Goal: Task Accomplishment & Management: Manage account settings

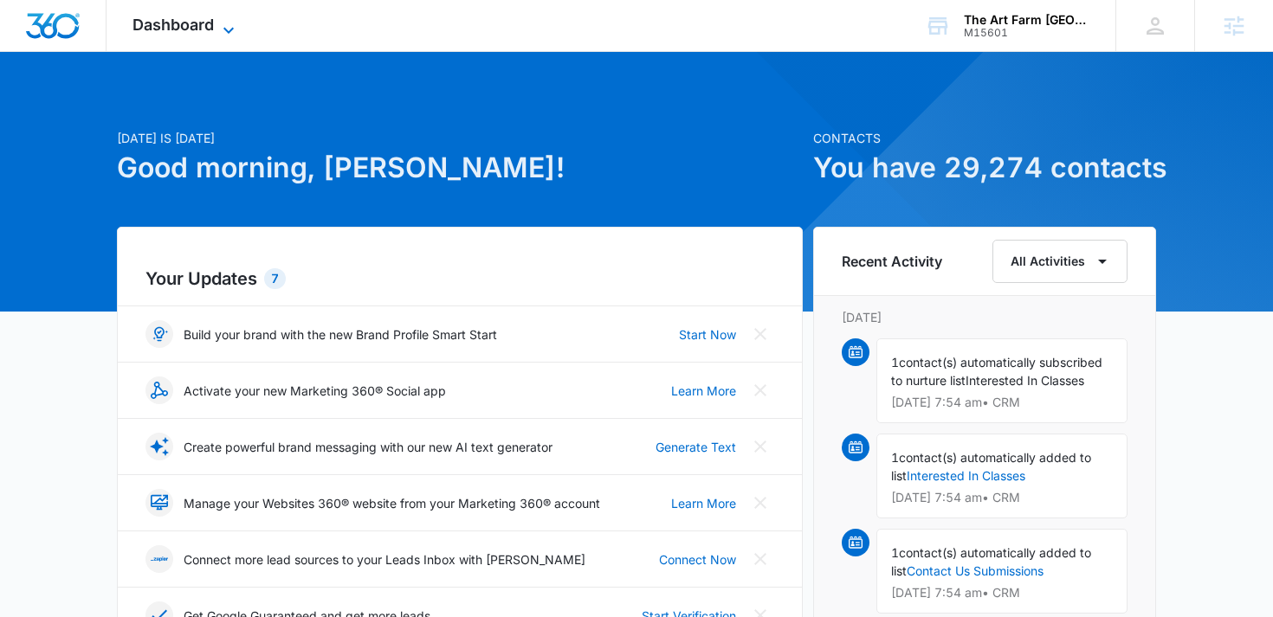
click at [171, 23] on span "Dashboard" at bounding box center [172, 25] width 81 height 18
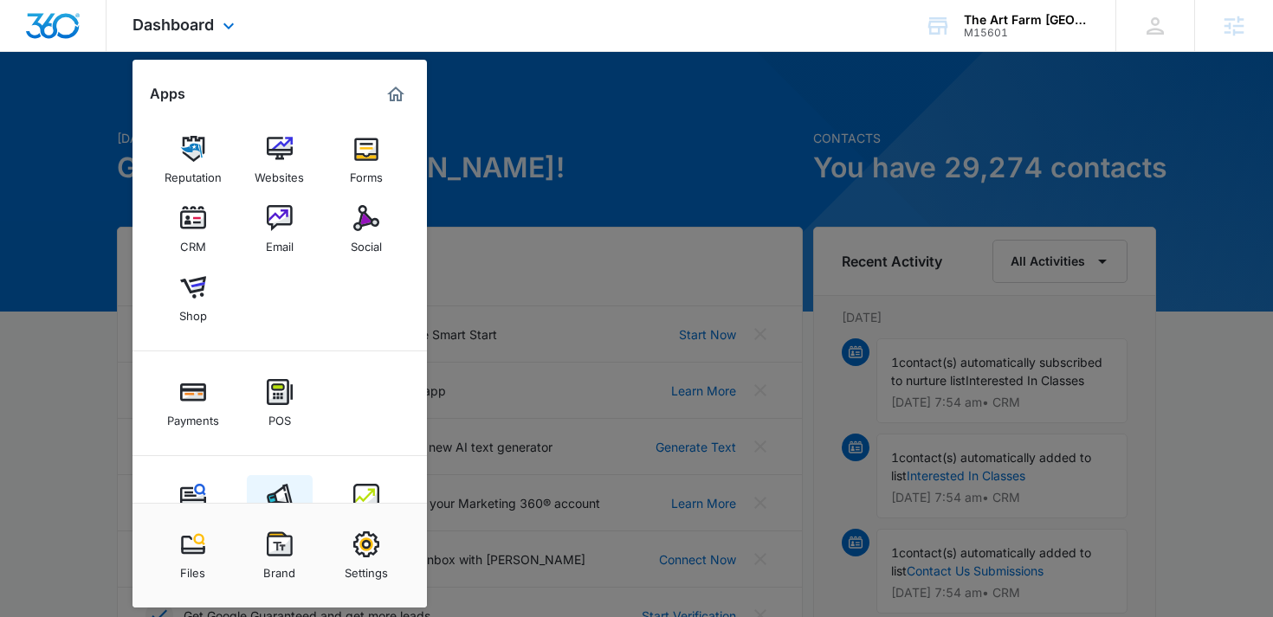
click at [285, 492] on img at bounding box center [280, 497] width 26 height 26
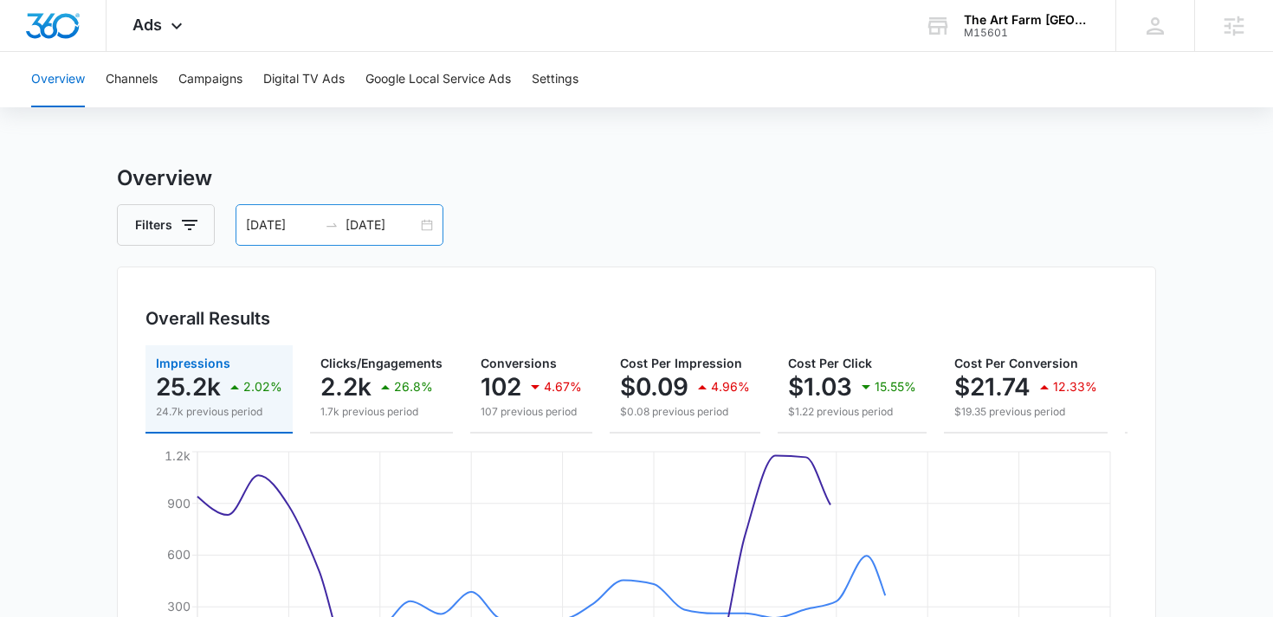
click at [290, 227] on input "07/27/2025" at bounding box center [282, 225] width 72 height 19
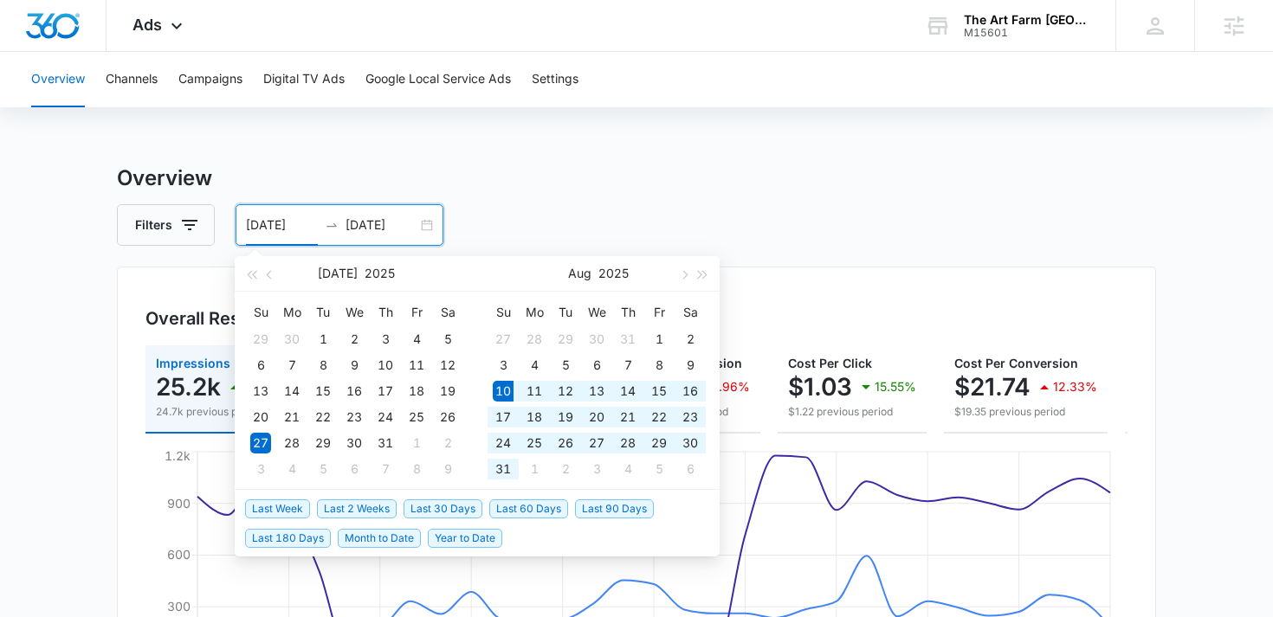
click at [431, 508] on span "Last 30 Days" at bounding box center [442, 509] width 79 height 19
type input "08/10/2025"
type input "09/09/2025"
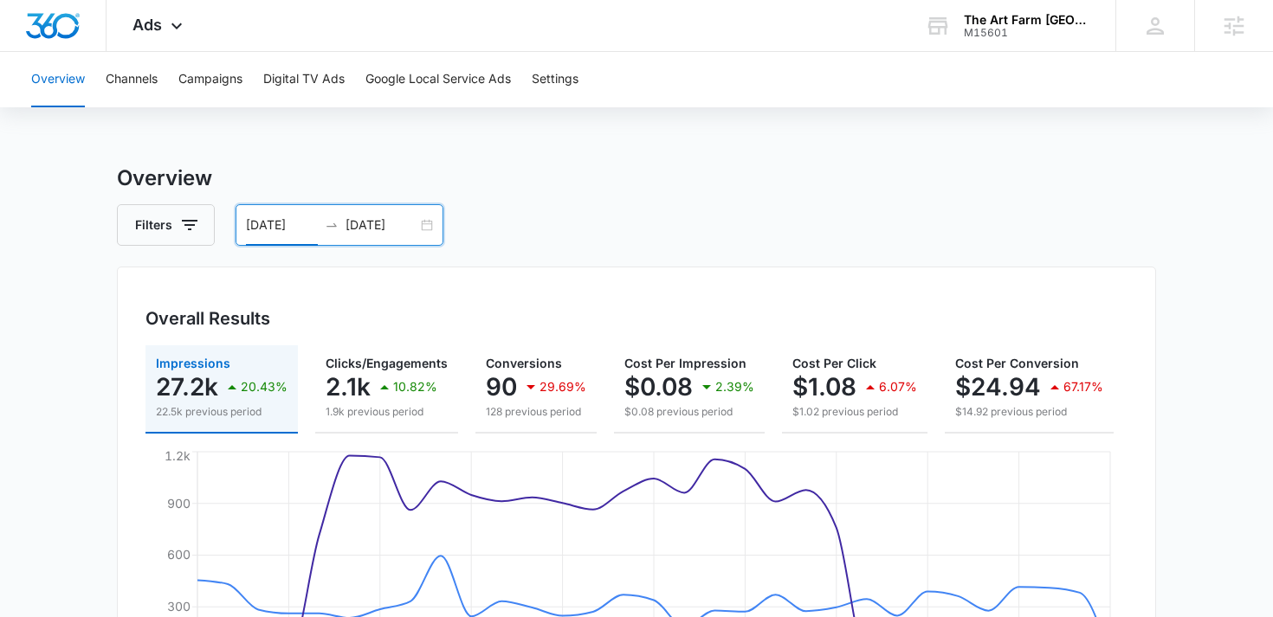
click at [314, 228] on input "08/10/2025" at bounding box center [282, 225] width 72 height 19
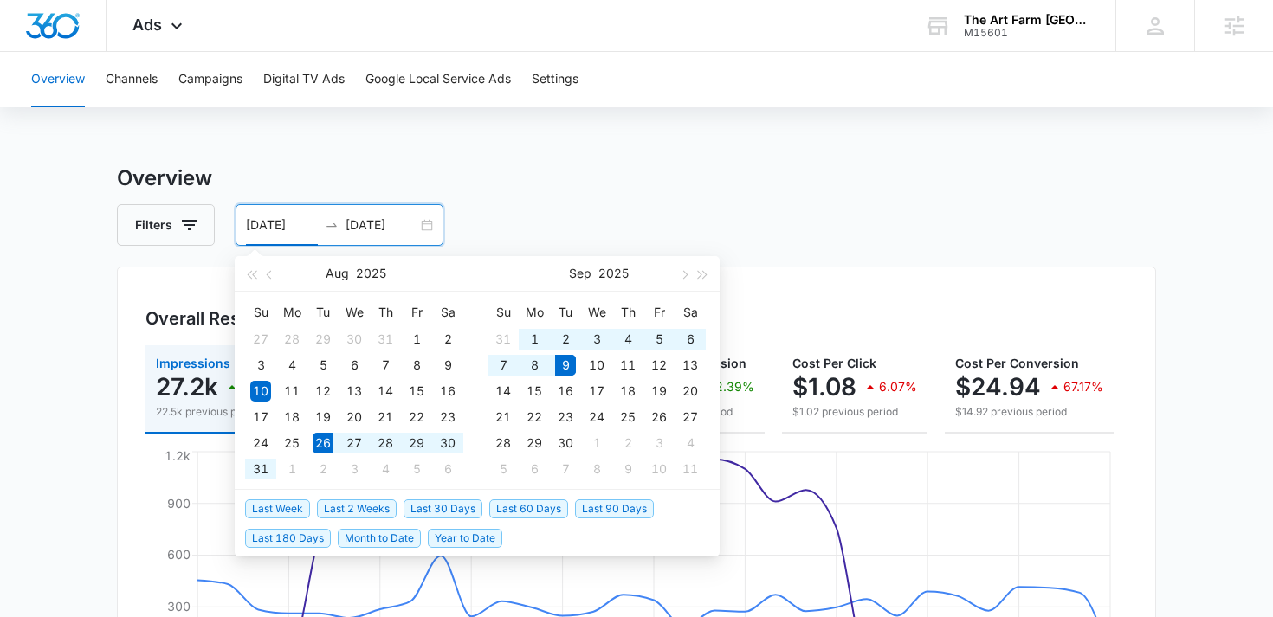
click at [345, 505] on span "Last 2 Weeks" at bounding box center [357, 509] width 80 height 19
type input "08/26/2025"
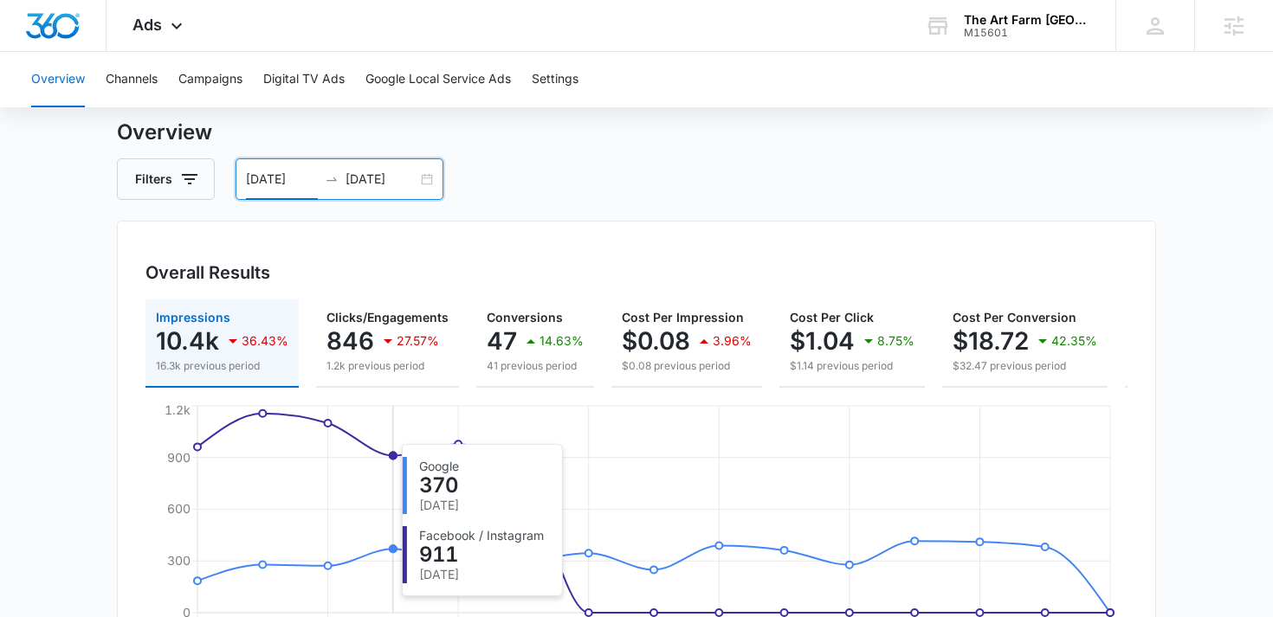
scroll to position [25, 0]
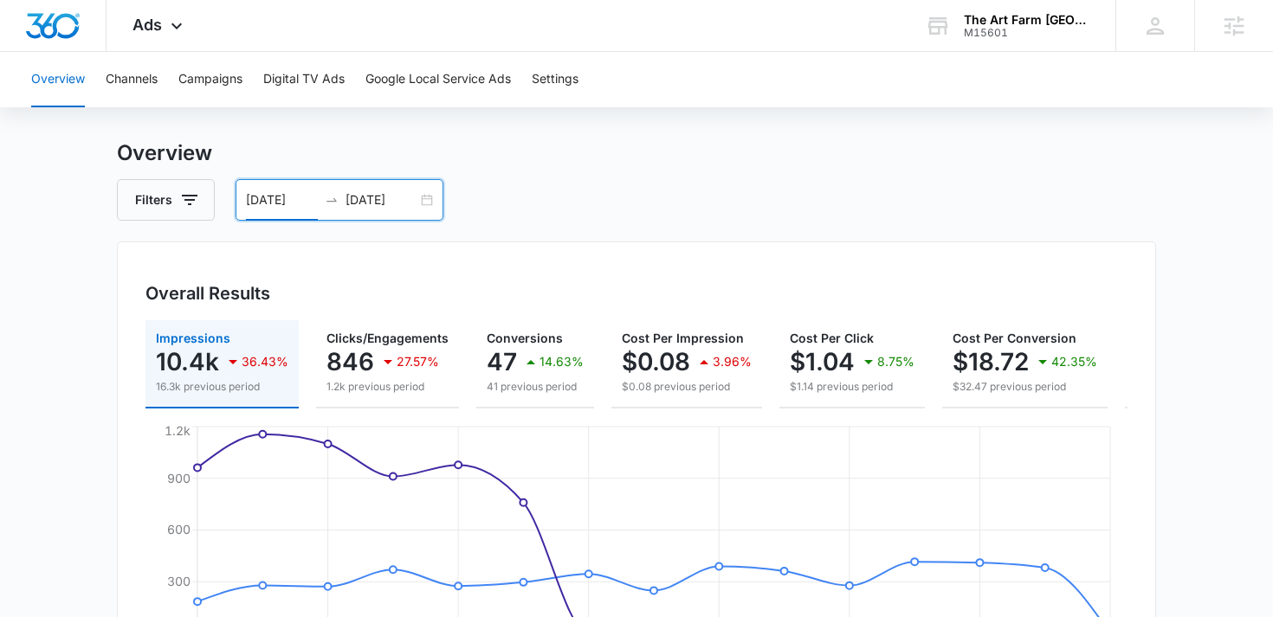
click at [354, 207] on input "09/09/2025" at bounding box center [381, 199] width 72 height 19
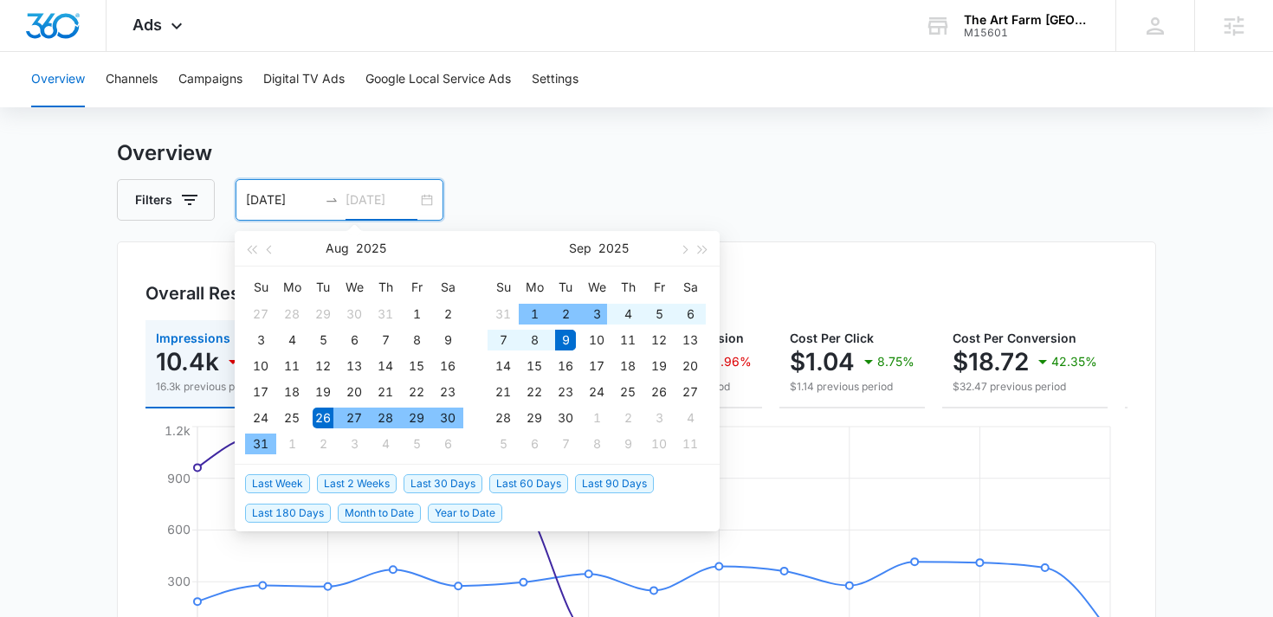
type input "09/09/2025"
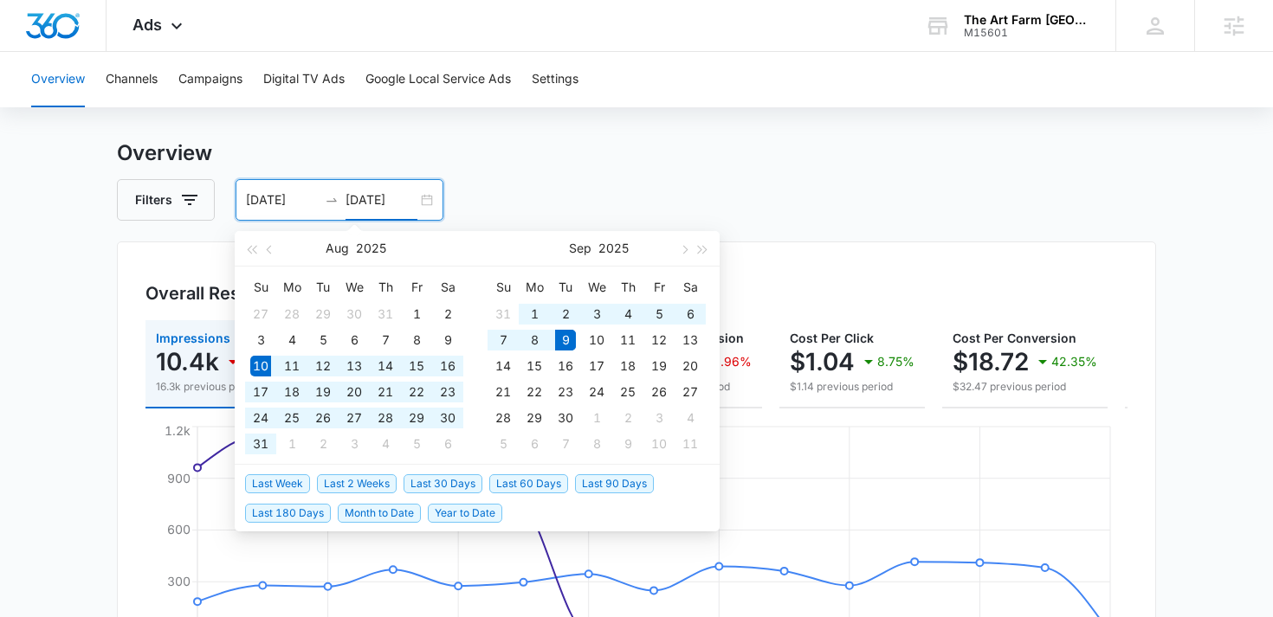
click at [446, 485] on span "Last 30 Days" at bounding box center [442, 483] width 79 height 19
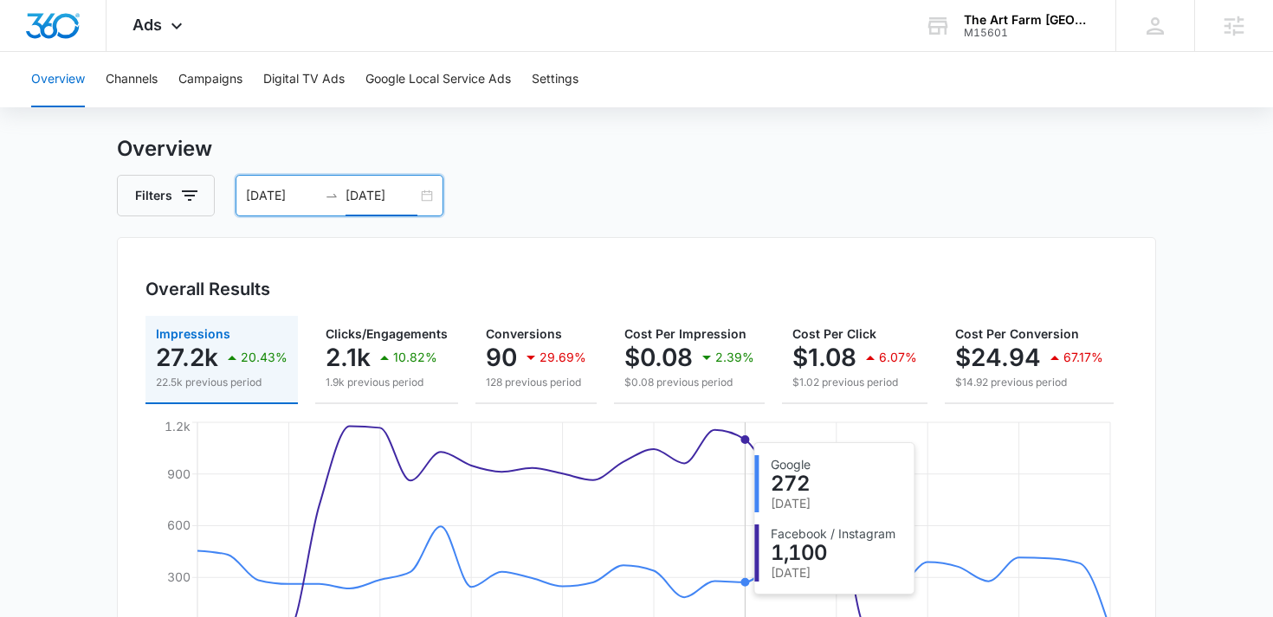
scroll to position [0, 0]
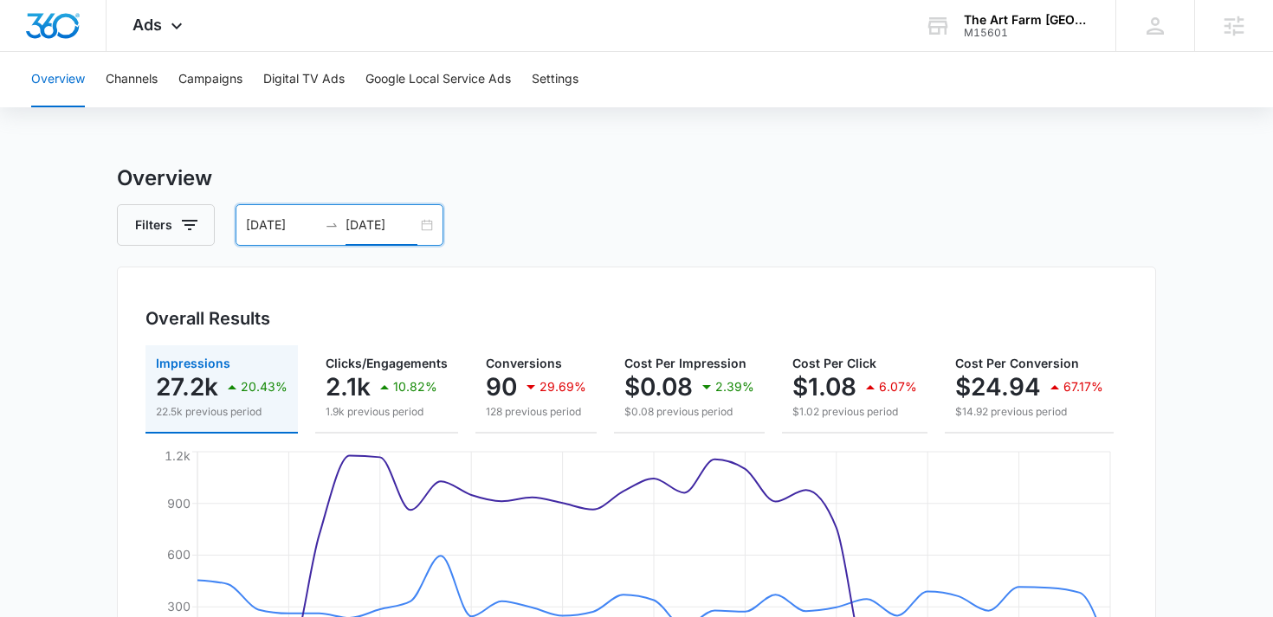
click at [280, 229] on input "08/10/2025" at bounding box center [282, 225] width 72 height 19
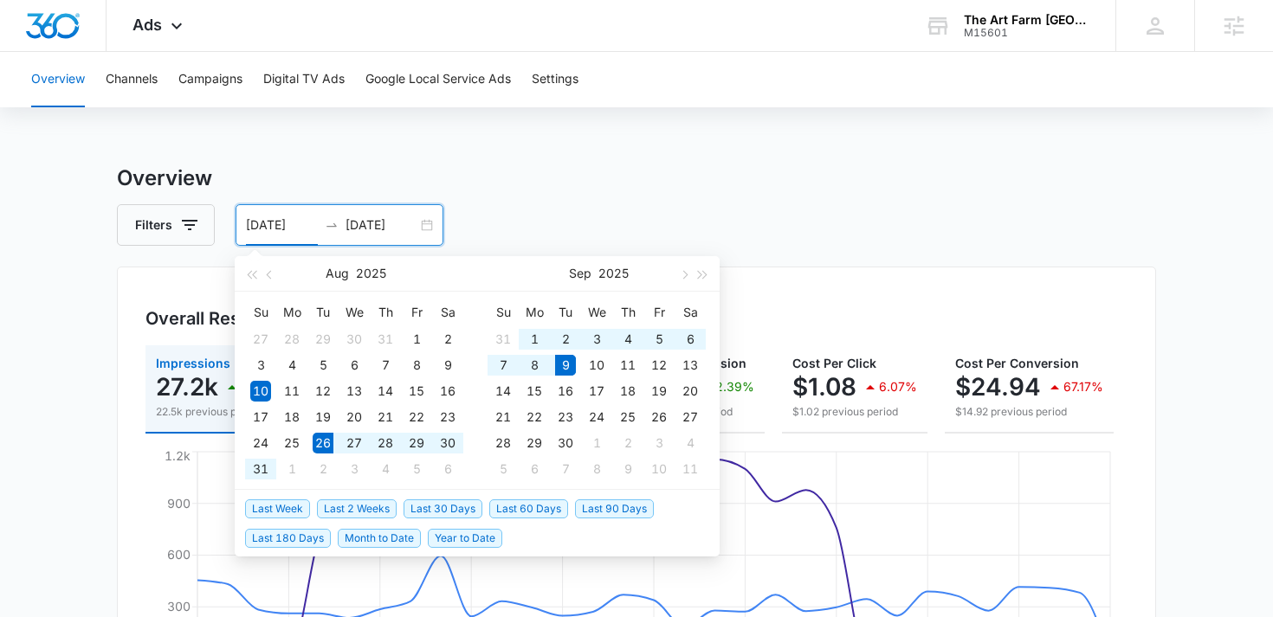
click at [358, 508] on span "Last 2 Weeks" at bounding box center [357, 509] width 80 height 19
type input "08/26/2025"
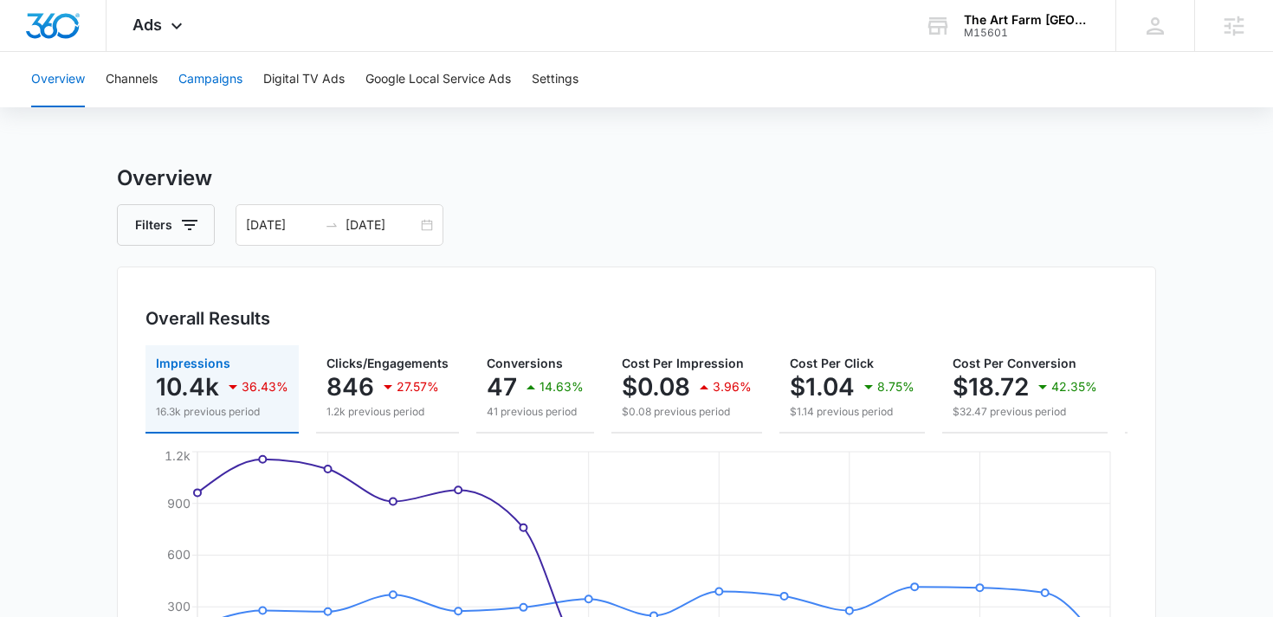
click at [200, 84] on button "Campaigns" at bounding box center [210, 79] width 64 height 55
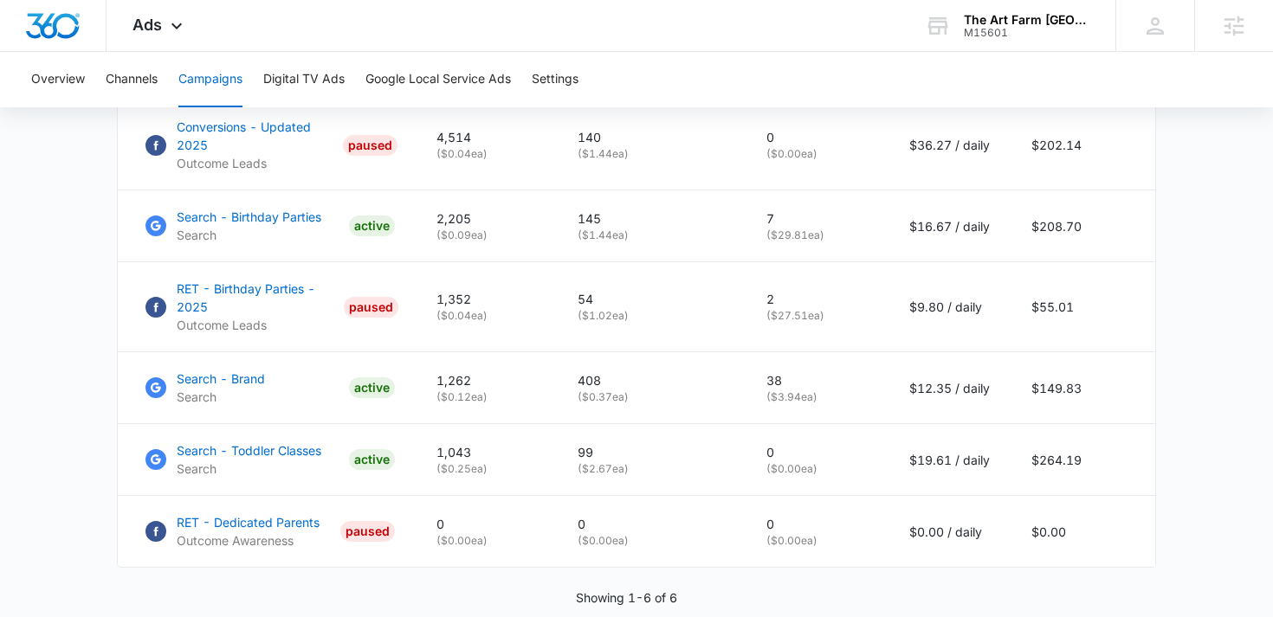
scroll to position [870, 0]
click at [241, 210] on p "Search - Birthday Parties" at bounding box center [249, 215] width 145 height 18
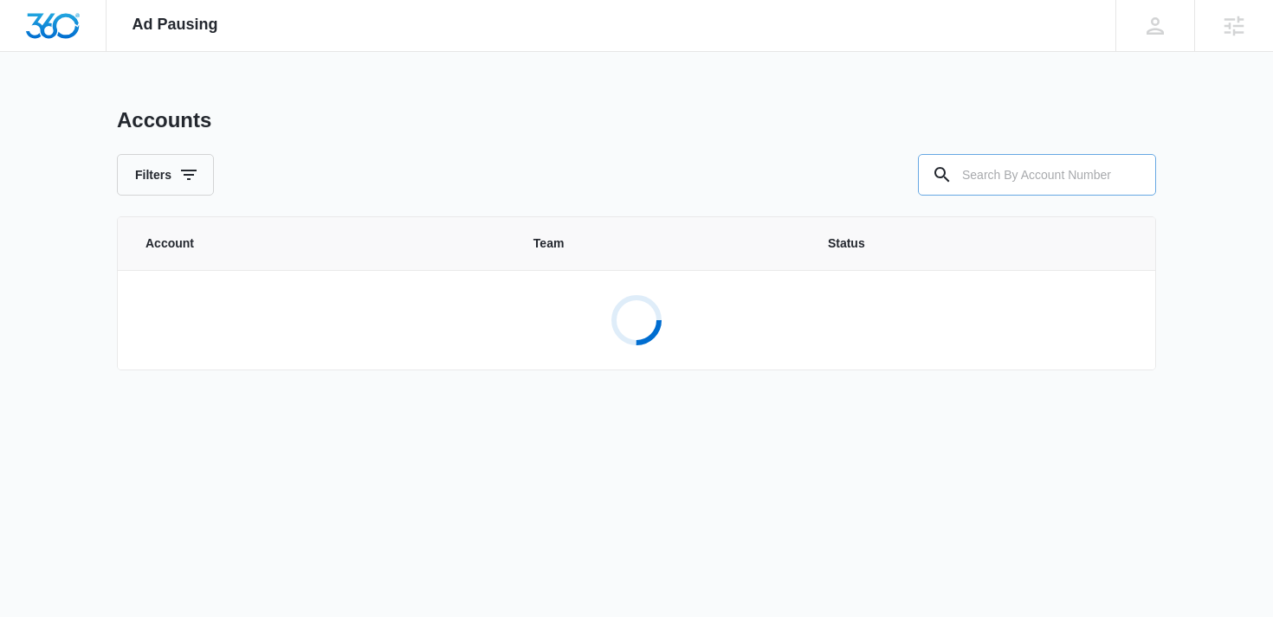
click at [1014, 179] on input "text" at bounding box center [1037, 175] width 238 height 42
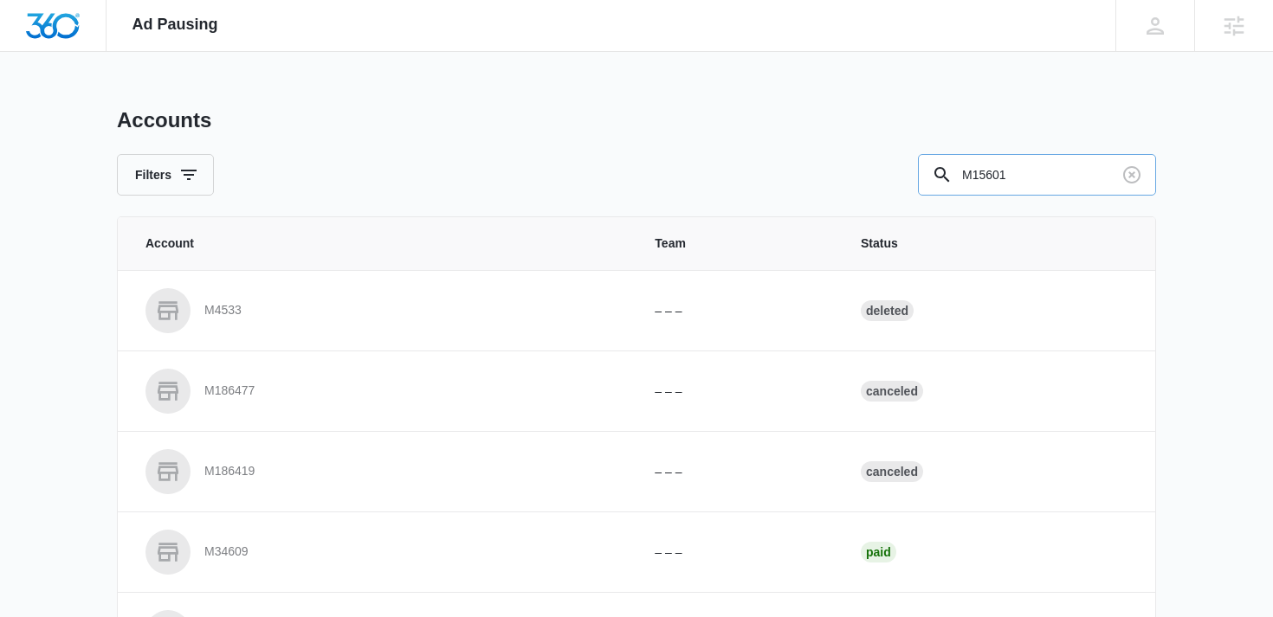
type input "M15601"
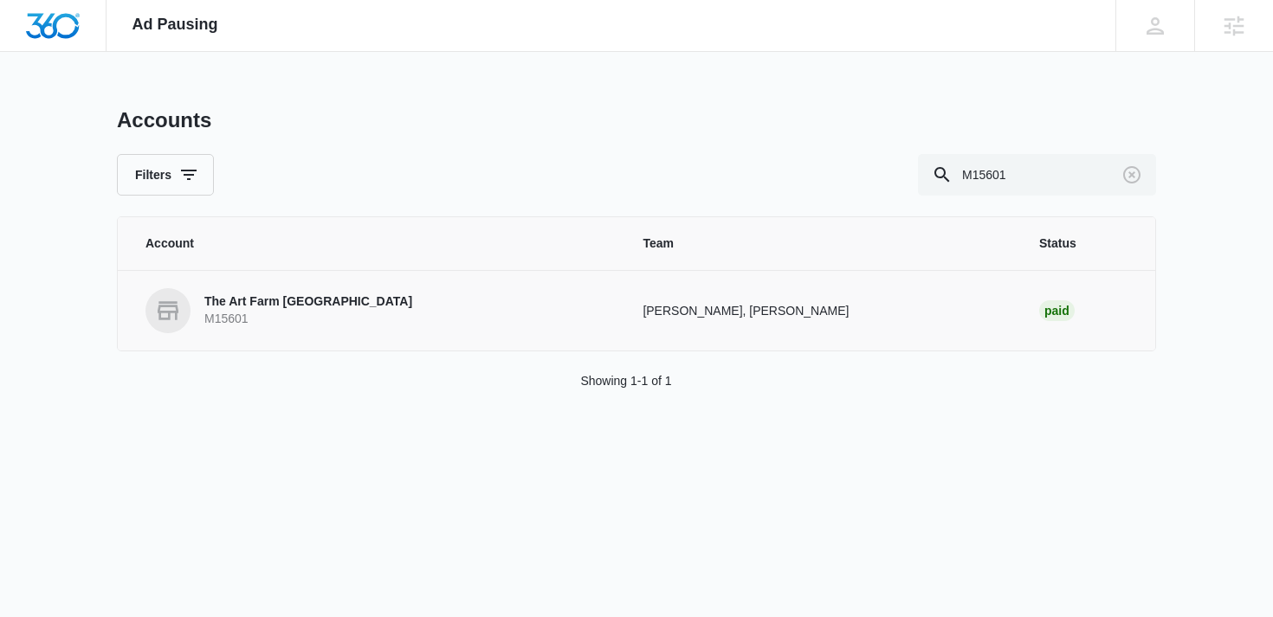
click at [277, 301] on p "The Art Farm NYC" at bounding box center [308, 301] width 208 height 17
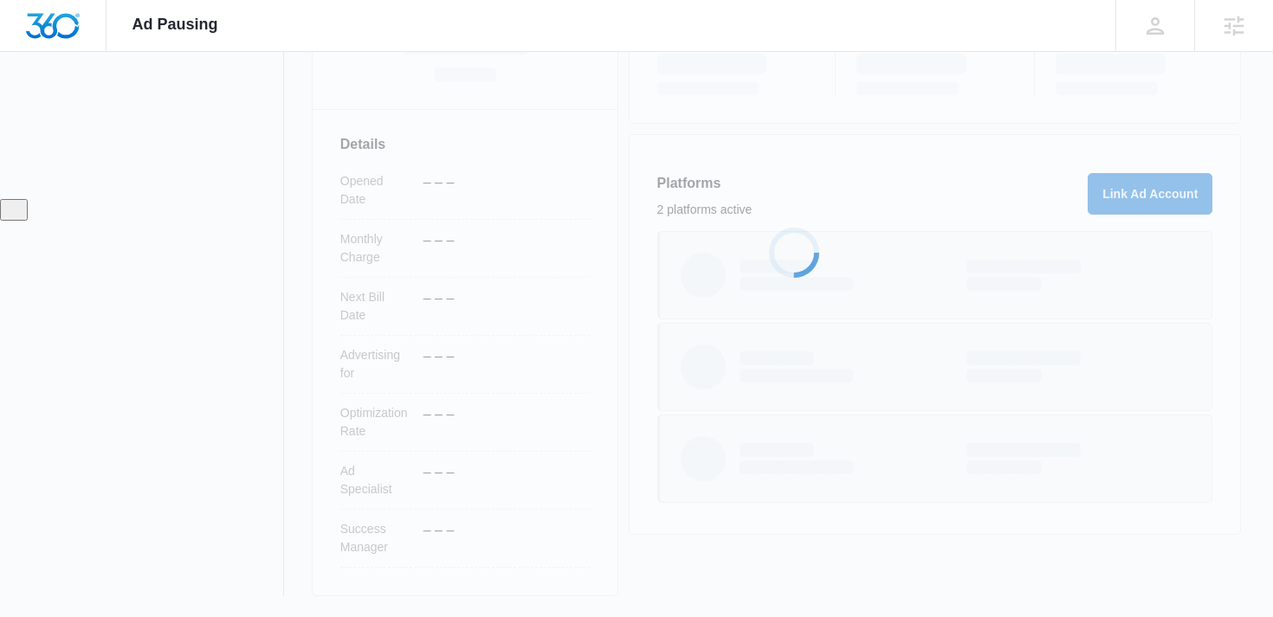
scroll to position [425, 0]
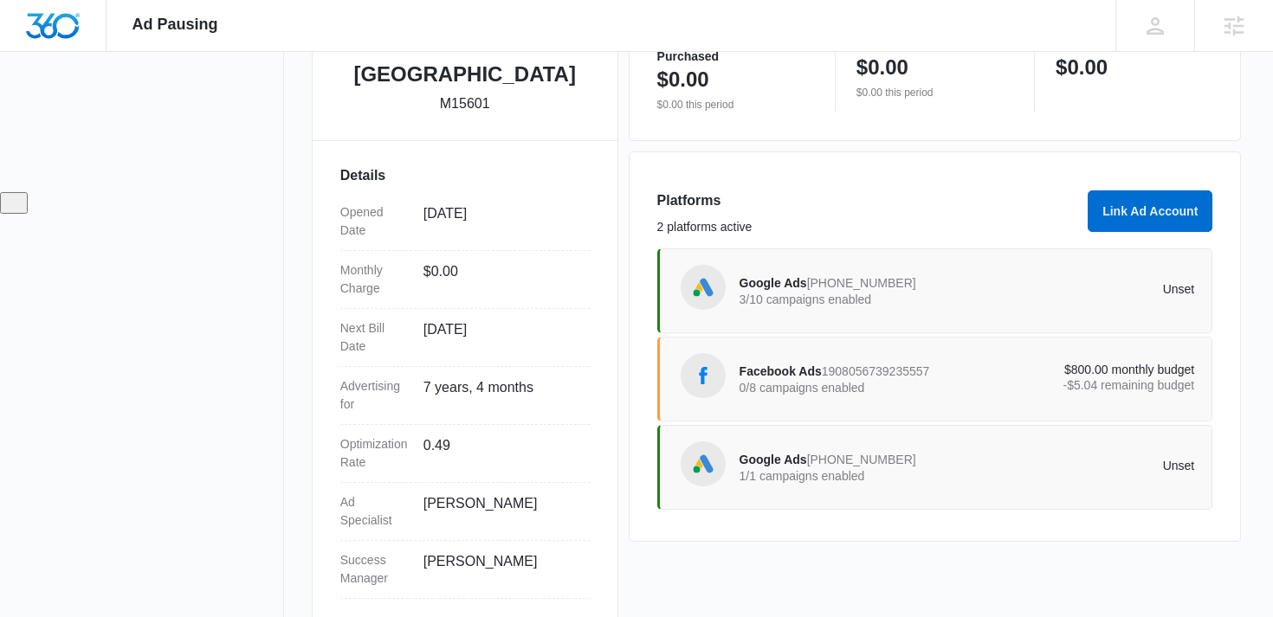
click at [876, 385] on p "0/8 campaigns enabled" at bounding box center [853, 388] width 228 height 12
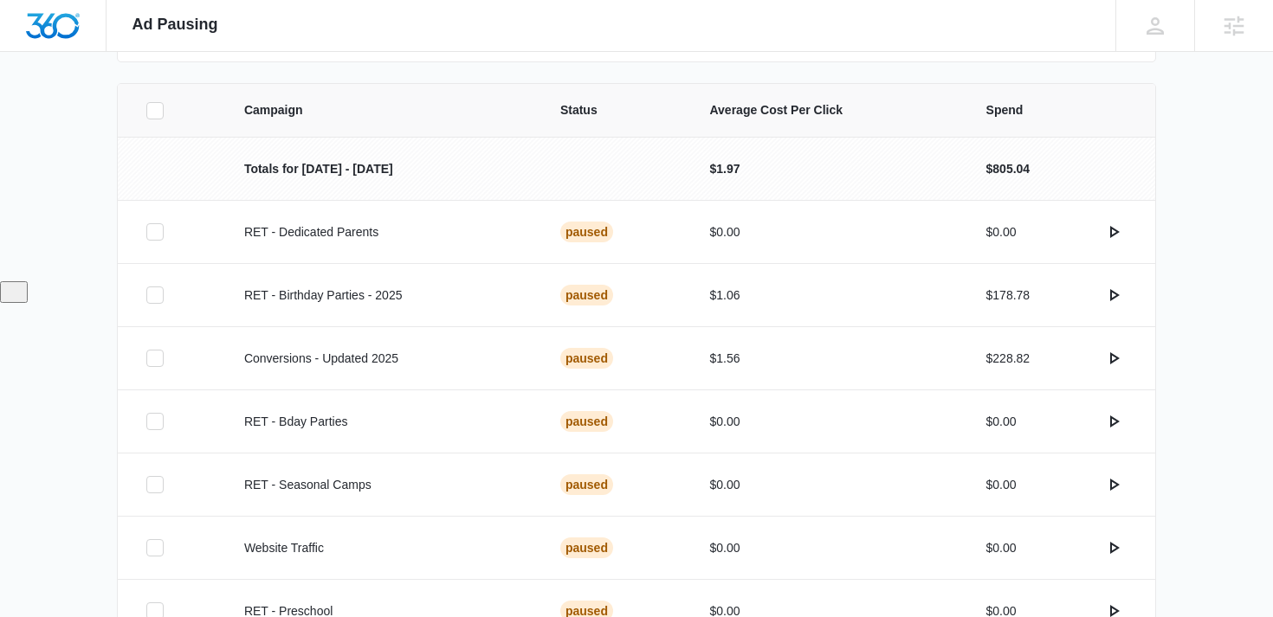
scroll to position [351, 0]
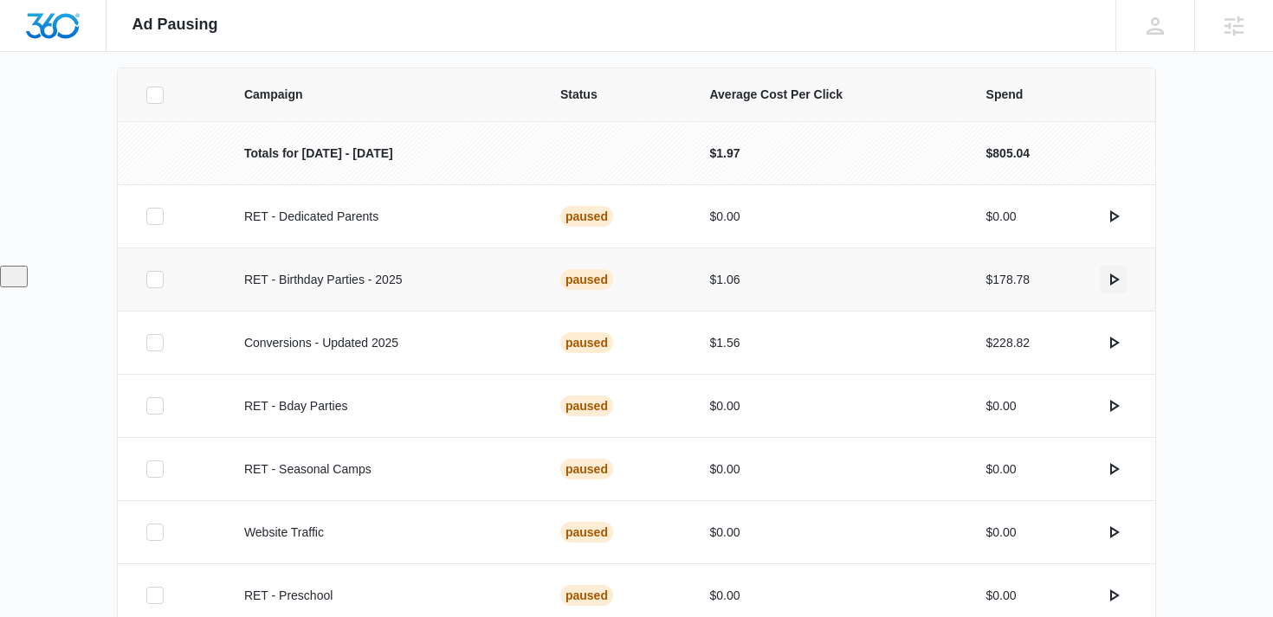
click at [1113, 279] on icon "actions.activate" at bounding box center [1113, 279] width 21 height 21
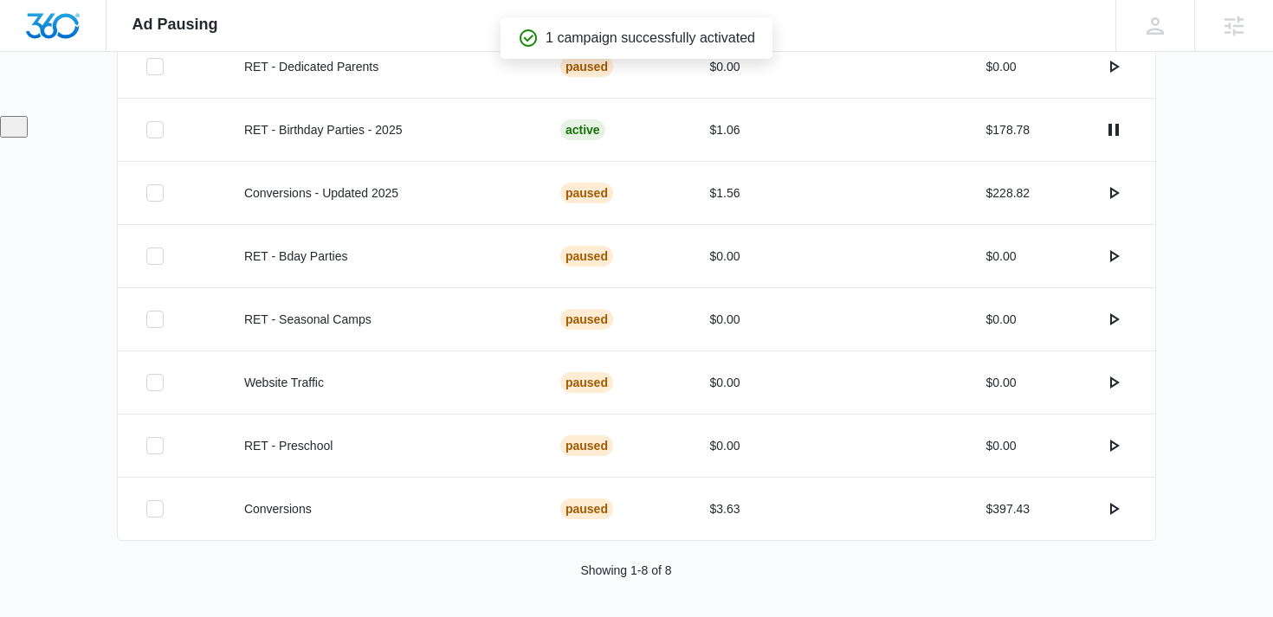
scroll to position [506, 0]
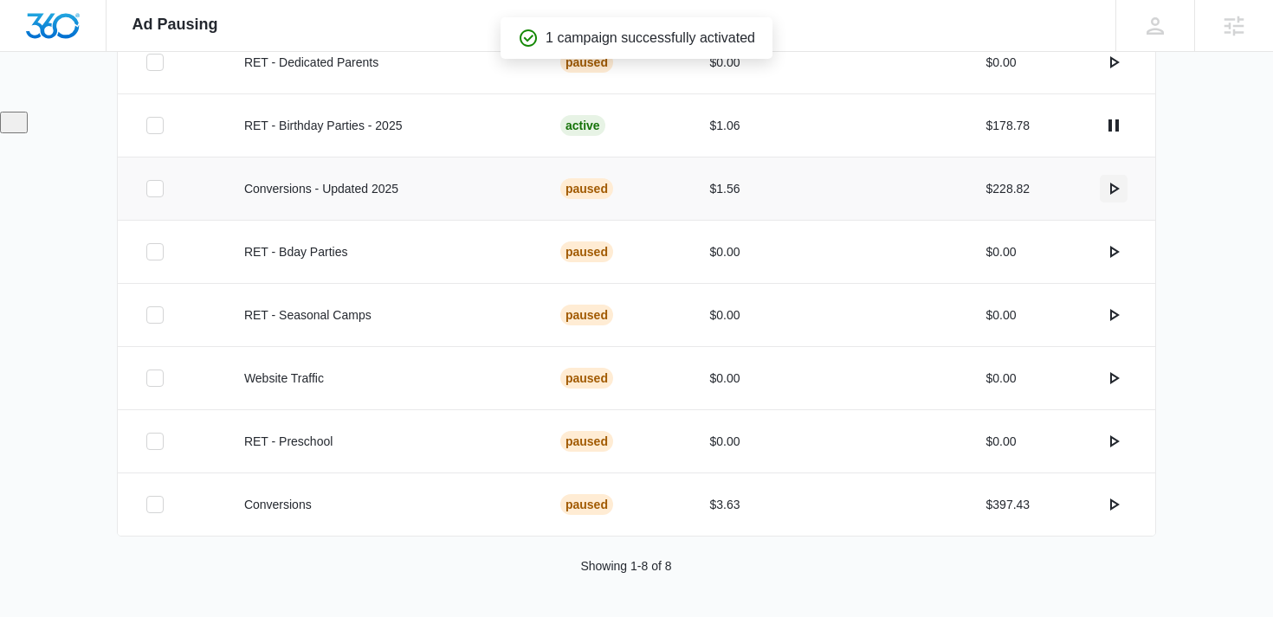
click at [1110, 185] on icon "actions.activate" at bounding box center [1115, 189] width 10 height 12
click at [1112, 509] on icon "actions.activate" at bounding box center [1115, 505] width 10 height 12
click at [95, 222] on div "Campaign Status Average Cost Per Click Spend Totals for Aug 15 - Sep 14 $1.97 $…" at bounding box center [636, 265] width 1273 height 704
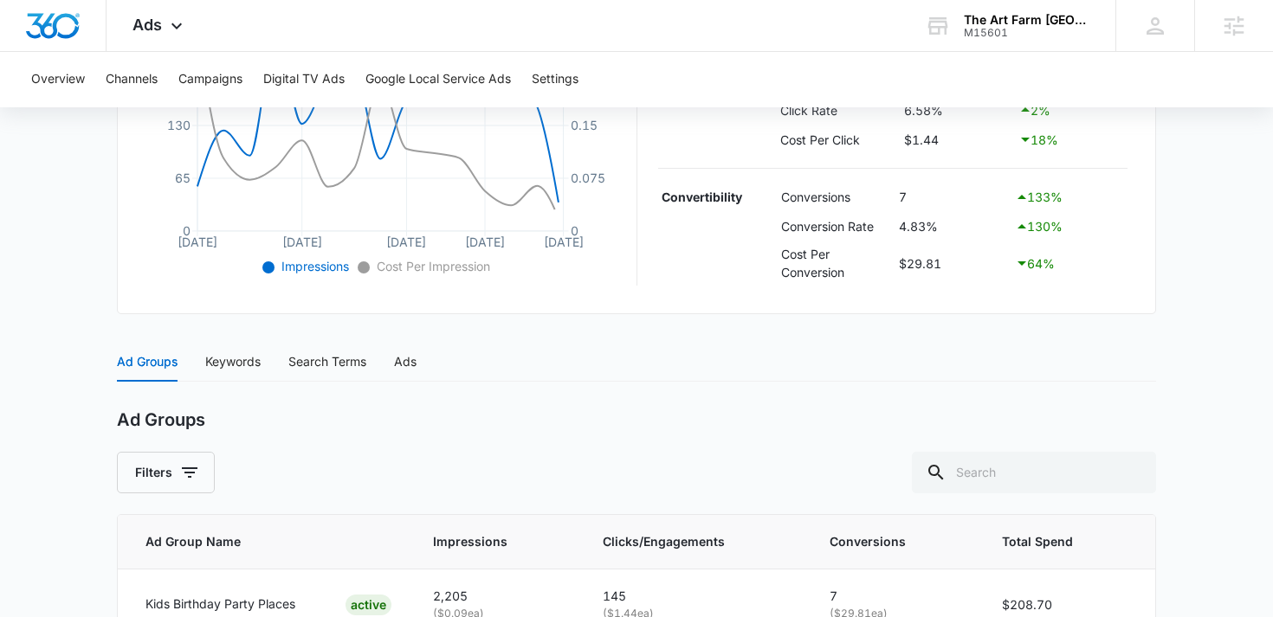
scroll to position [590, 0]
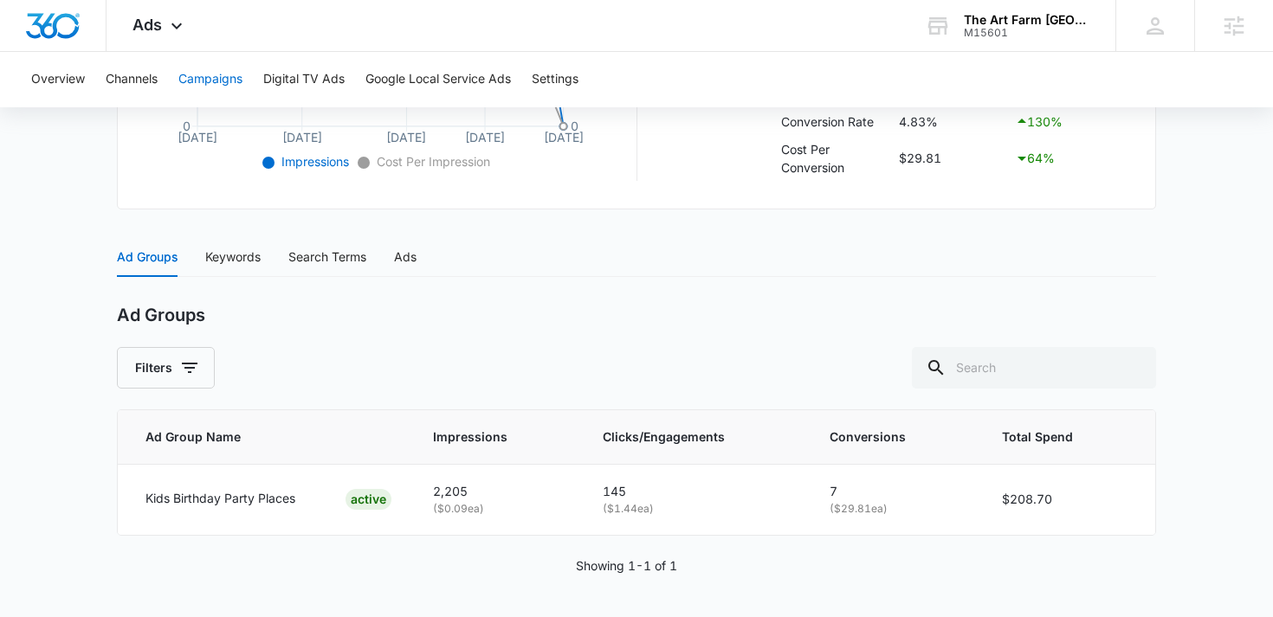
click at [194, 77] on button "Campaigns" at bounding box center [210, 79] width 64 height 55
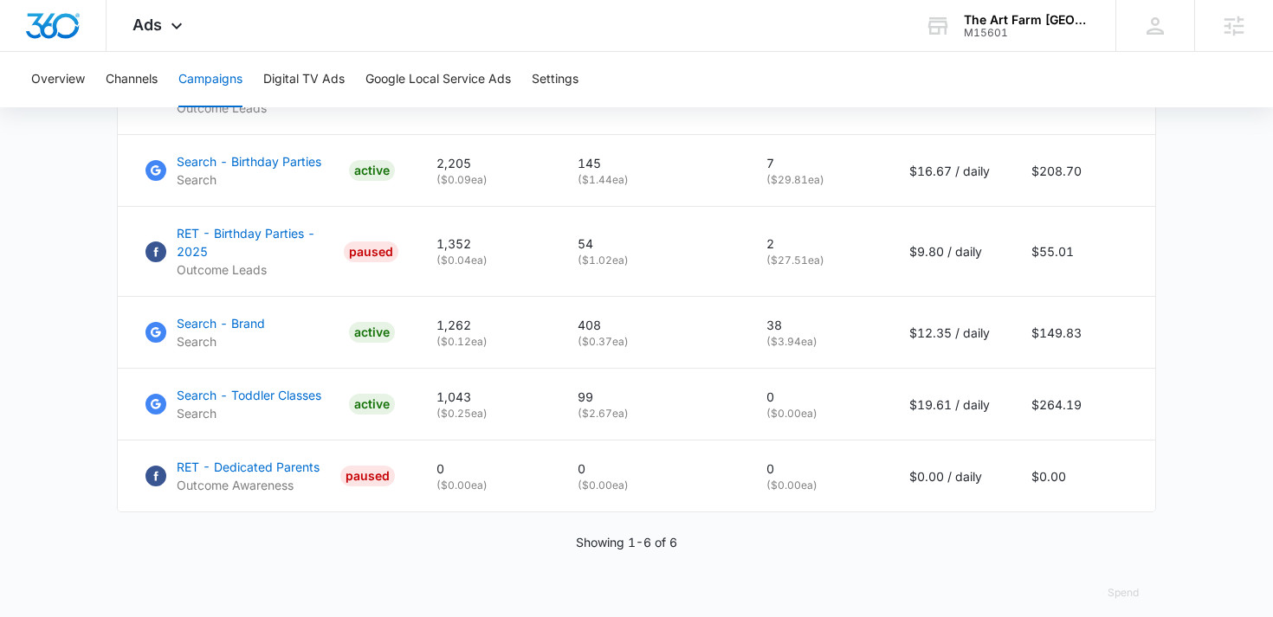
scroll to position [925, 0]
click at [233, 393] on p "Search - Toddler Classes" at bounding box center [249, 394] width 145 height 18
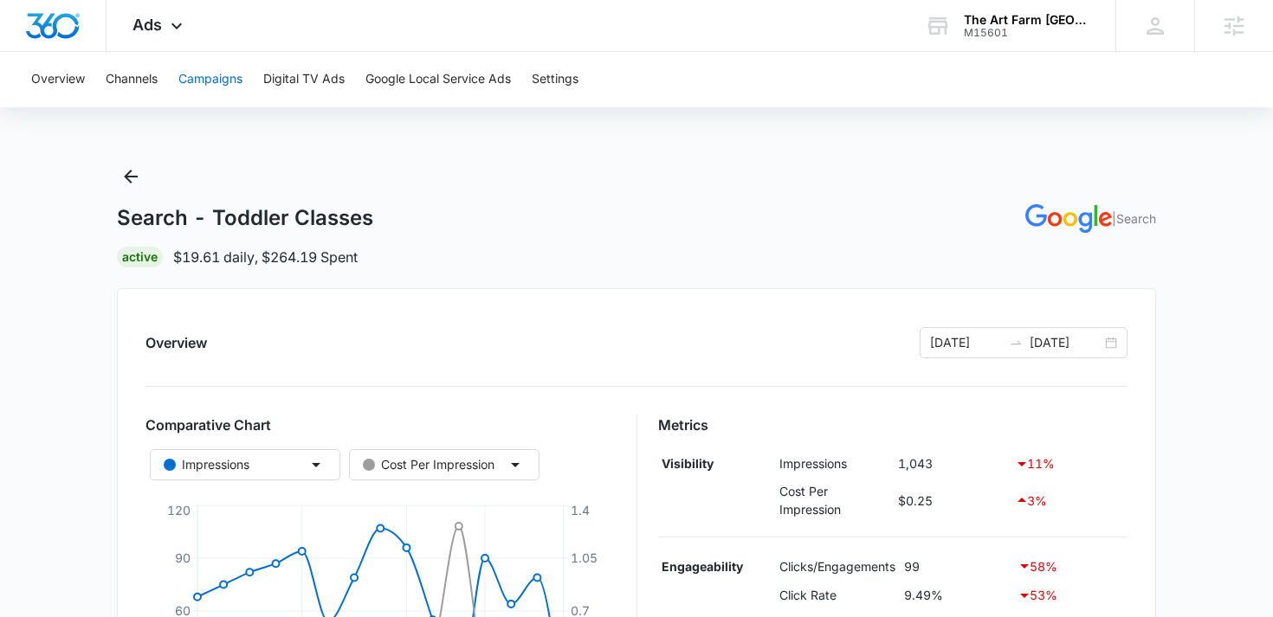
click at [207, 74] on button "Campaigns" at bounding box center [210, 79] width 64 height 55
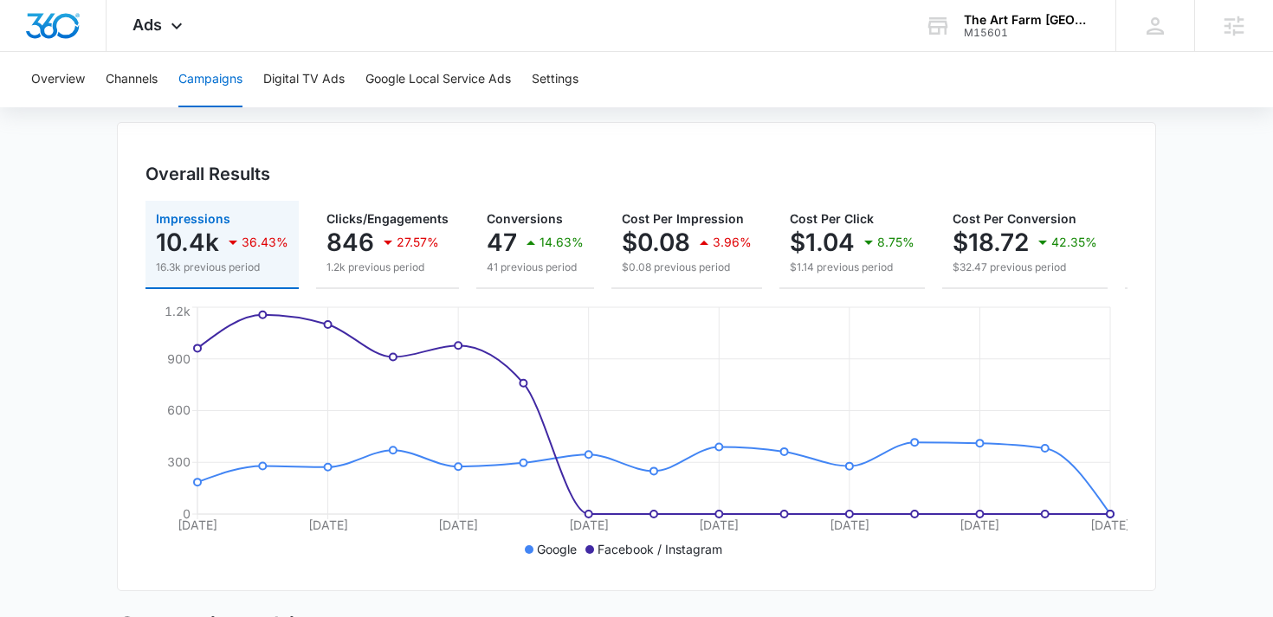
scroll to position [79, 0]
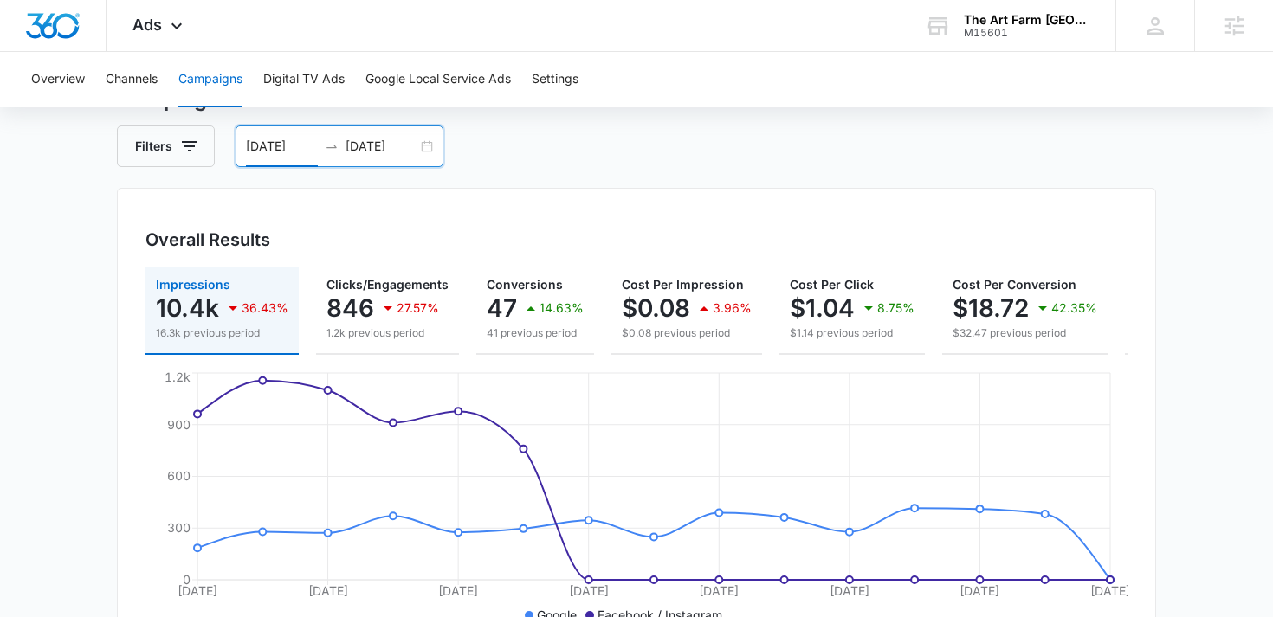
click at [279, 150] on input "[DATE]" at bounding box center [282, 146] width 72 height 19
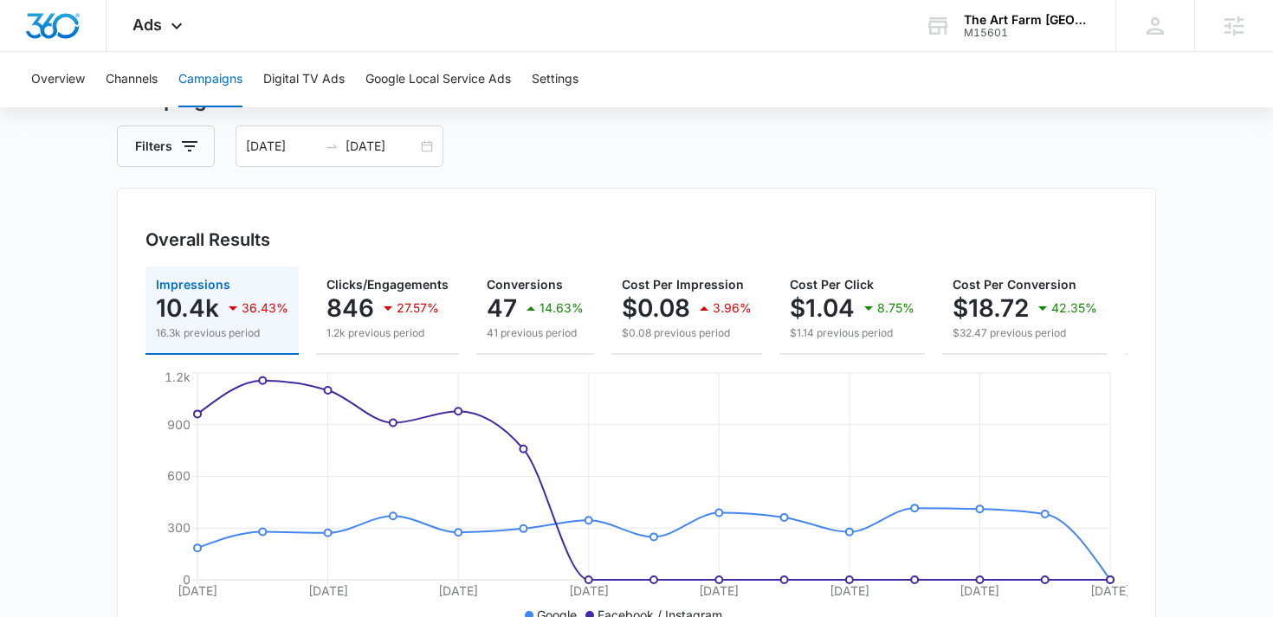
click at [662, 130] on div "Filters [DATE] [DATE]" at bounding box center [636, 147] width 1039 height 42
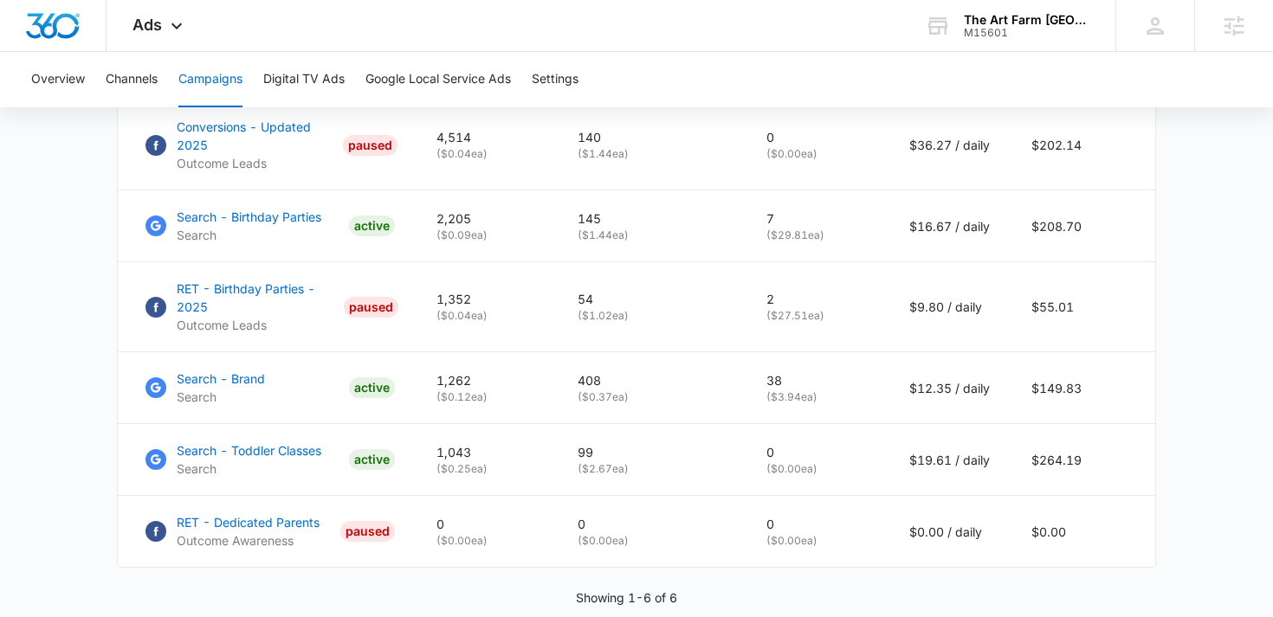
scroll to position [835, 0]
